Goal: Task Accomplishment & Management: Manage account settings

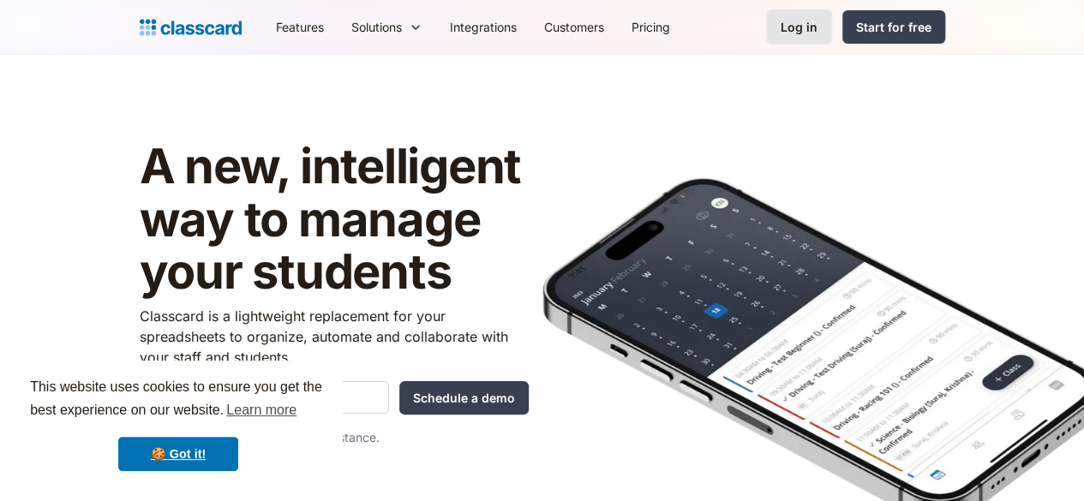
click at [832, 21] on link "Log in" at bounding box center [799, 26] width 66 height 35
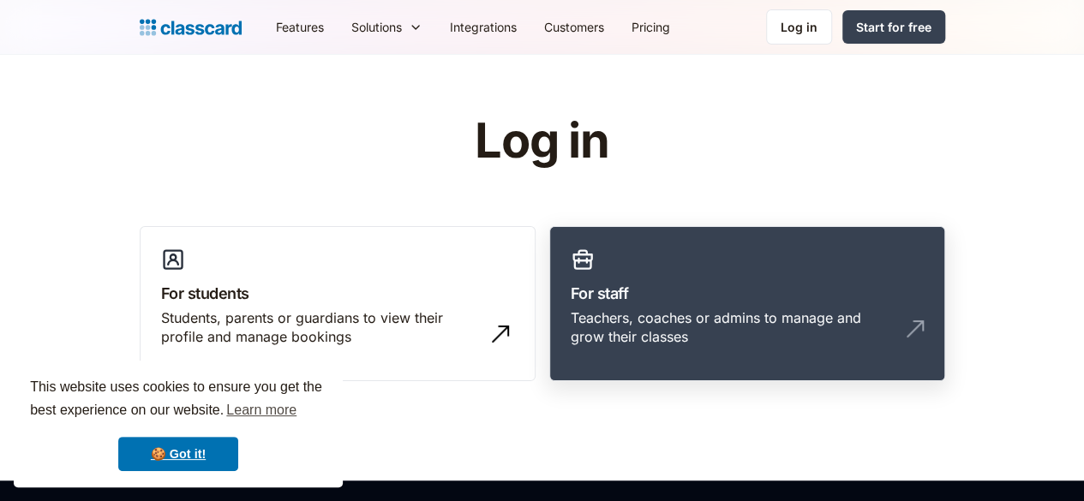
click at [607, 272] on link "For staff Teachers, coaches or admins to manage and grow their classes" at bounding box center [747, 304] width 396 height 156
